Goal: Entertainment & Leisure: Consume media (video, audio)

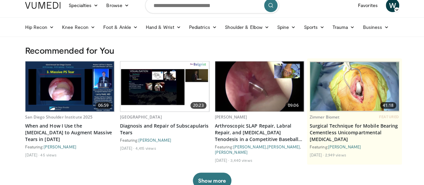
scroll to position [34, 0]
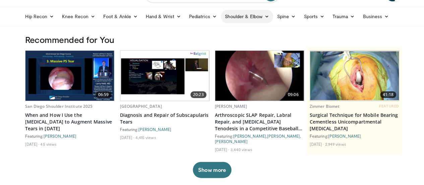
click at [230, 18] on link "Shoulder & Elbow" at bounding box center [247, 16] width 52 height 13
click at [194, 43] on link "Shoulder" at bounding box center [233, 43] width 80 height 11
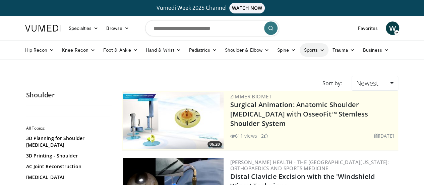
click at [300, 50] on link "Sports" at bounding box center [314, 49] width 29 height 13
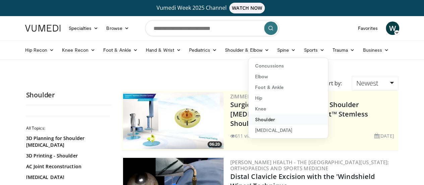
click at [248, 118] on link "Shoulder" at bounding box center [288, 119] width 80 height 11
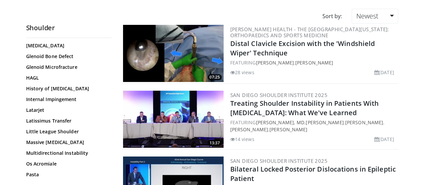
scroll to position [227, 0]
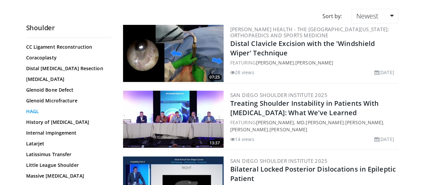
click at [26, 108] on link "HAGL" at bounding box center [67, 111] width 82 height 7
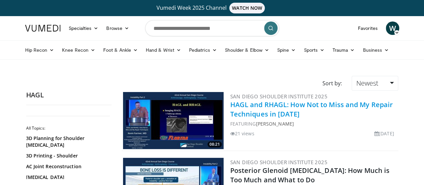
click at [318, 106] on link "HAGL and RHAGL: How Not to Miss and My Repair Techniques in [DATE]" at bounding box center [311, 109] width 163 height 18
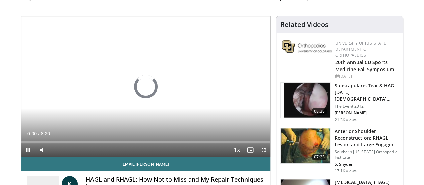
scroll to position [67, 0]
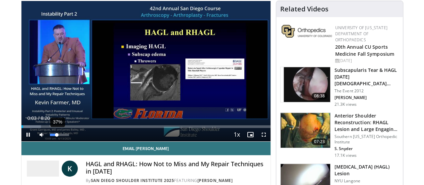
click at [40, 141] on video-js "**********" at bounding box center [145, 71] width 249 height 140
click at [50, 136] on div "Volume Level" at bounding box center [54, 134] width 8 height 2
click at [50, 136] on div "Volume Level" at bounding box center [55, 134] width 10 height 2
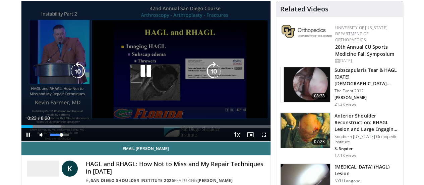
click at [47, 141] on video-js "**********" at bounding box center [145, 71] width 249 height 140
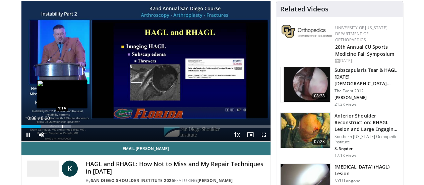
click at [62, 128] on div "Progress Bar" at bounding box center [62, 126] width 1 height 3
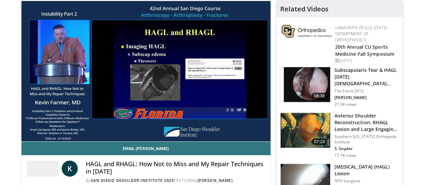
click at [89, 137] on div "10 seconds Tap to unmute" at bounding box center [145, 71] width 249 height 140
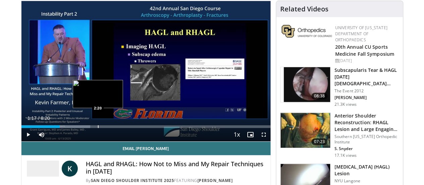
click at [98, 128] on div "Progress Bar" at bounding box center [98, 126] width 1 height 3
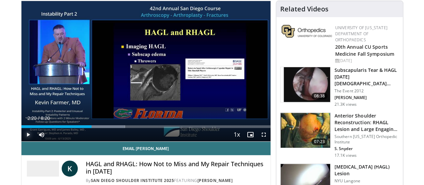
click at [21, 141] on span "Video Player" at bounding box center [27, 134] width 13 height 13
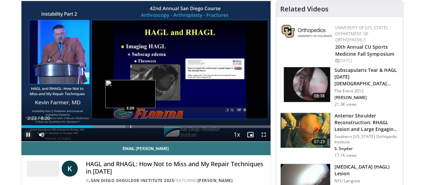
click at [113, 128] on div "Loaded : 41.59% 2:23 3:20" at bounding box center [145, 126] width 249 height 3
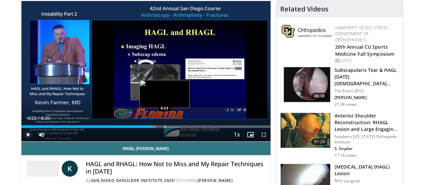
click at [165, 128] on div "Progress Bar" at bounding box center [165, 126] width 1 height 3
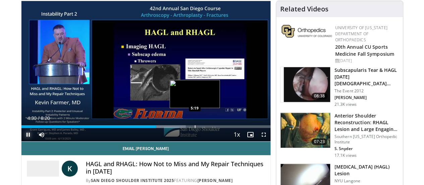
click at [195, 128] on div "Progress Bar" at bounding box center [195, 126] width 1 height 3
